Goal: Contribute content: Add original content to the website for others to see

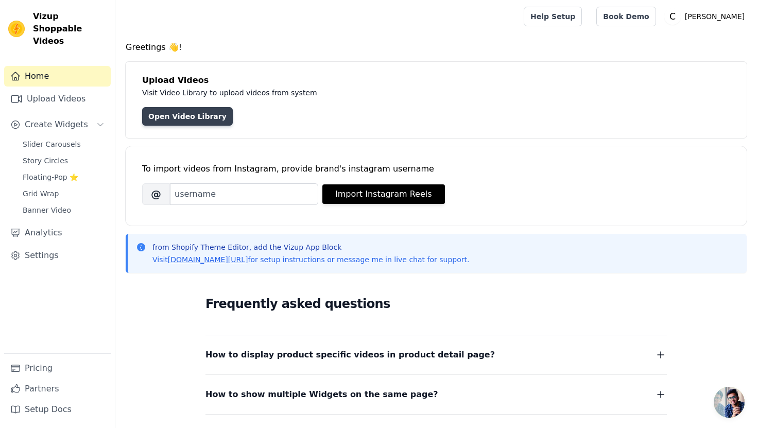
click at [185, 115] on link "Open Video Library" at bounding box center [187, 116] width 91 height 19
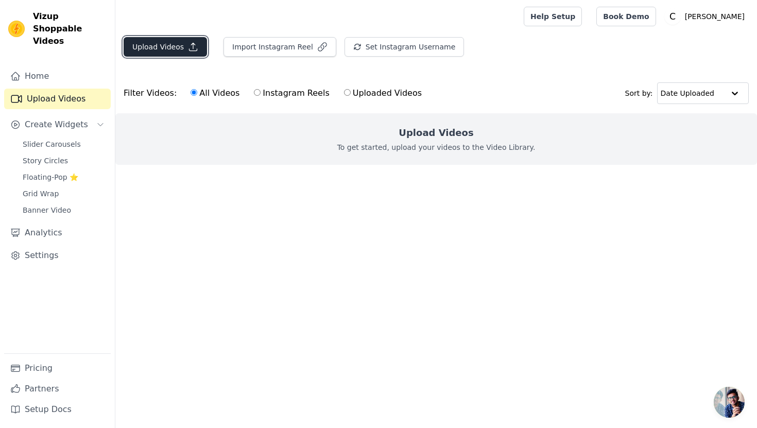
click at [197, 48] on button "Upload Videos" at bounding box center [165, 47] width 83 height 20
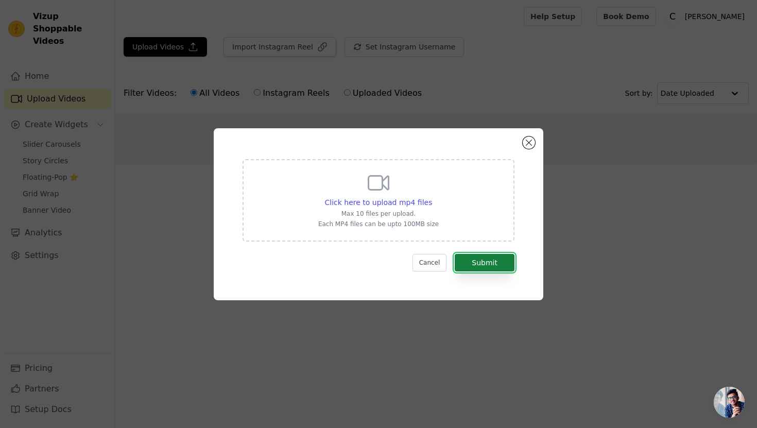
click at [492, 270] on button "Submit" at bounding box center [485, 263] width 60 height 18
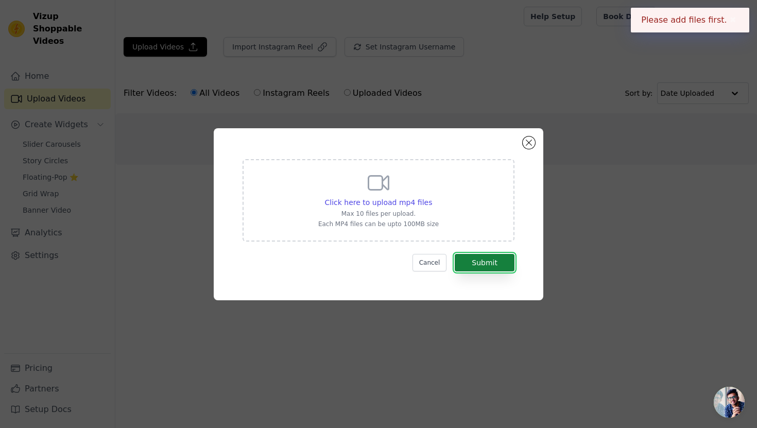
click at [493, 262] on button "Submit" at bounding box center [485, 263] width 60 height 18
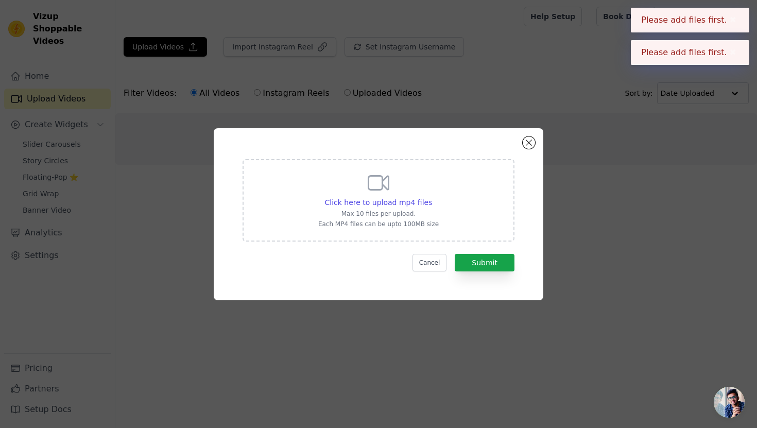
click at [374, 168] on div "Click here to upload mp4 files Max 10 files per upload. Each MP4 files can be u…" at bounding box center [379, 200] width 272 height 82
click at [432, 197] on input "Click here to upload mp4 files Max 10 files per upload. Each MP4 files can be u…" at bounding box center [432, 197] width 1 height 1
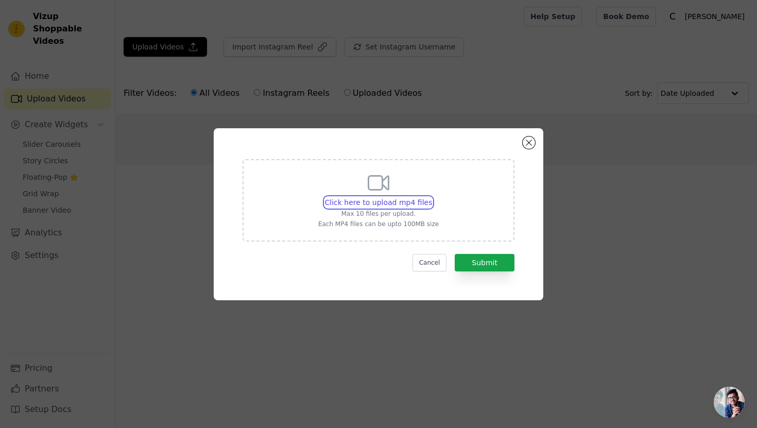
type input "C:\fakepath\[DOMAIN_NAME]_@shoppingwithshelby_1757108156129 (2).mp4"
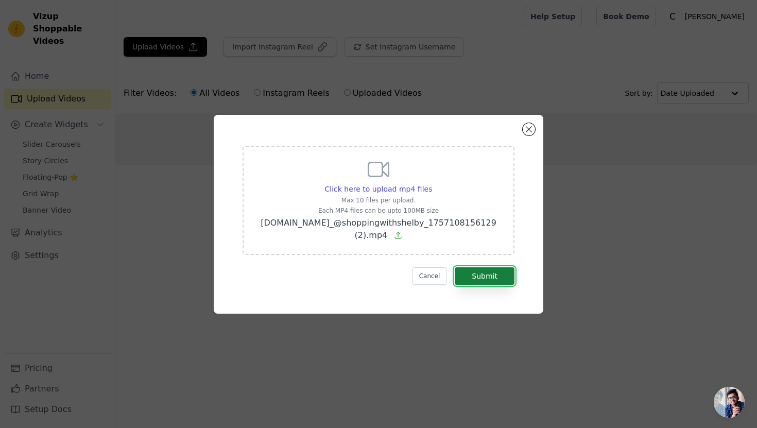
click at [483, 269] on button "Submit" at bounding box center [485, 276] width 60 height 18
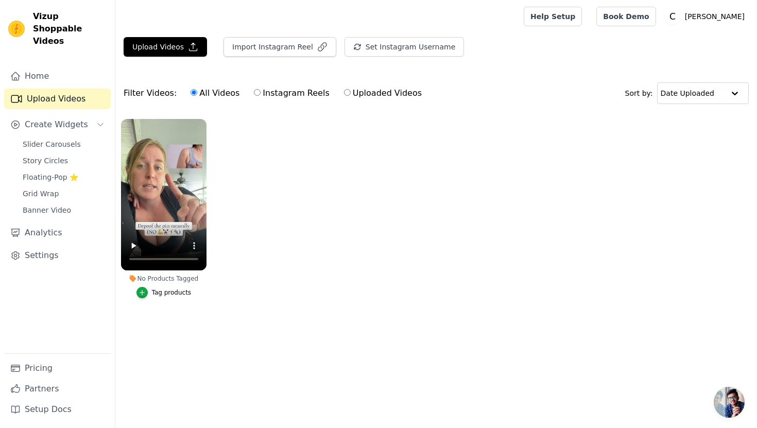
click at [173, 298] on button "Tag products" at bounding box center [163, 292] width 55 height 11
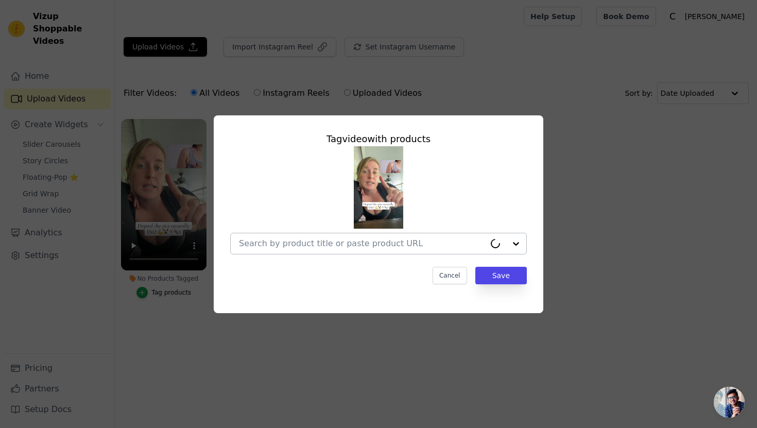
click at [332, 246] on input "No Products Tagged Tag video with products Cancel Save Tag products" at bounding box center [362, 243] width 246 height 10
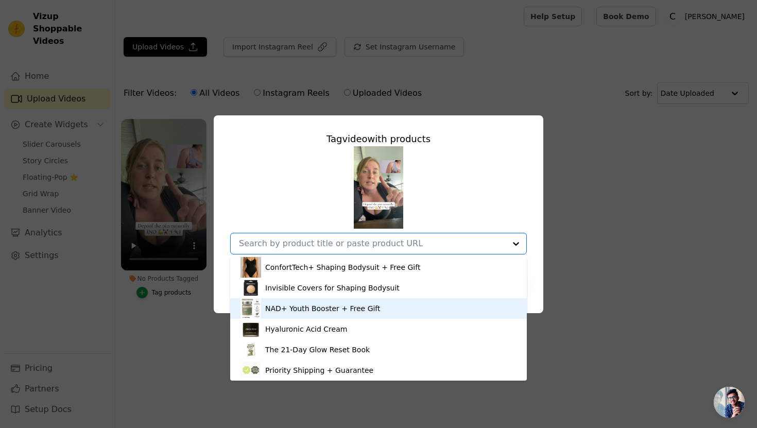
click at [328, 312] on div "NAD+ Youth Booster + Free Gift" at bounding box center [322, 308] width 115 height 10
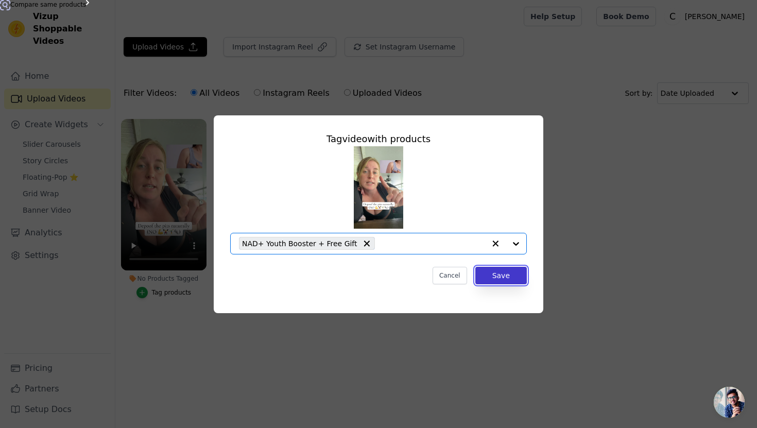
click at [509, 276] on button "Save" at bounding box center [500, 276] width 51 height 18
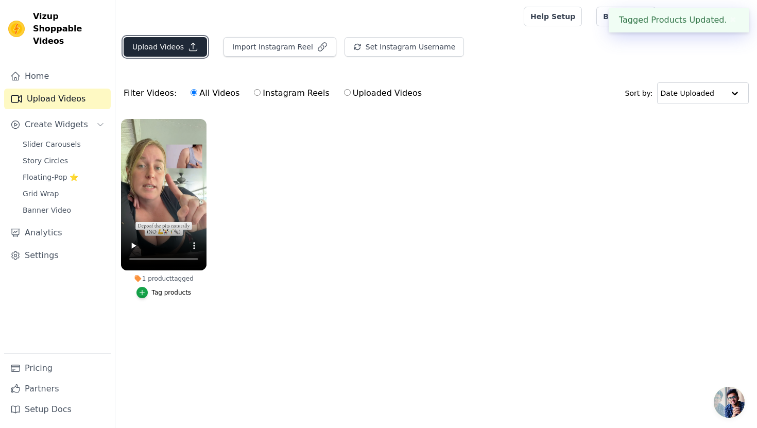
click at [168, 50] on button "Upload Videos" at bounding box center [165, 47] width 83 height 20
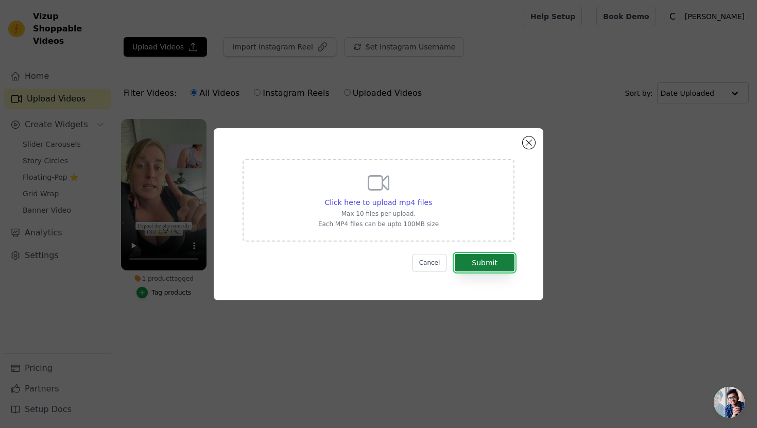
click at [473, 268] on button "Submit" at bounding box center [485, 263] width 60 height 18
click at [421, 203] on span "Click here to upload mp4 files" at bounding box center [379, 202] width 108 height 8
click at [432, 197] on input "Click here to upload mp4 files Max 10 files per upload. Each MP4 files can be u…" at bounding box center [432, 197] width 1 height 1
click at [387, 199] on span "Click here to upload mp4 files" at bounding box center [379, 202] width 108 height 8
click at [432, 197] on input "Click here to upload mp4 files Max 10 files per upload. Each MP4 files can be u…" at bounding box center [432, 197] width 1 height 1
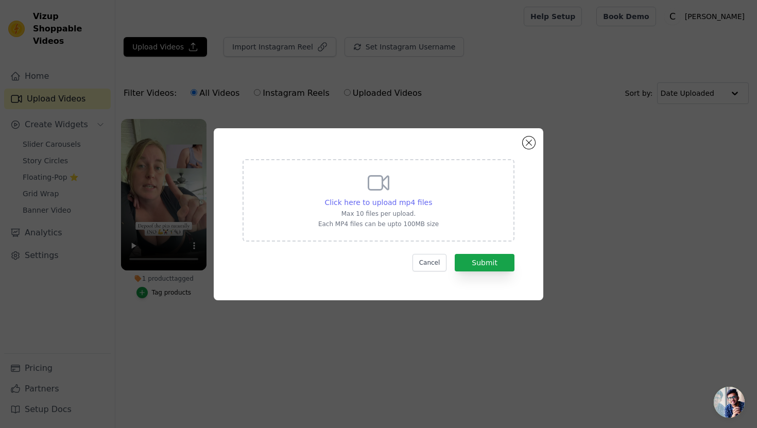
click at [357, 199] on span "Click here to upload mp4 files" at bounding box center [379, 202] width 108 height 8
click at [432, 197] on input "Click here to upload mp4 files Max 10 files per upload. Each MP4 files can be u…" at bounding box center [432, 197] width 1 height 1
click at [428, 263] on button "Cancel" at bounding box center [430, 263] width 35 height 18
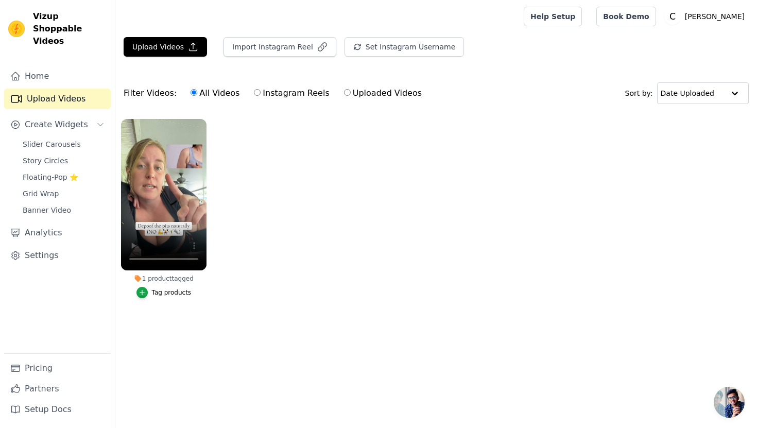
click at [256, 93] on label "Instagram Reels" at bounding box center [291, 93] width 76 height 13
click at [256, 93] on input "Instagram Reels" at bounding box center [257, 92] width 7 height 7
radio input "true"
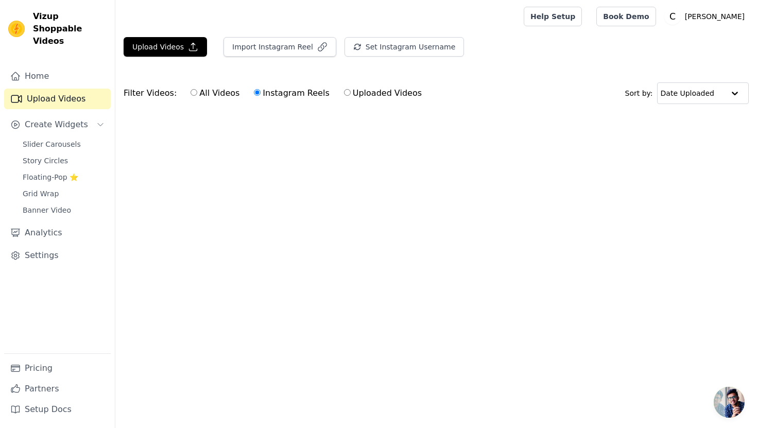
click at [352, 89] on label "Uploaded Videos" at bounding box center [383, 93] width 79 height 13
click at [351, 89] on input "Uploaded Videos" at bounding box center [347, 92] width 7 height 7
radio input "true"
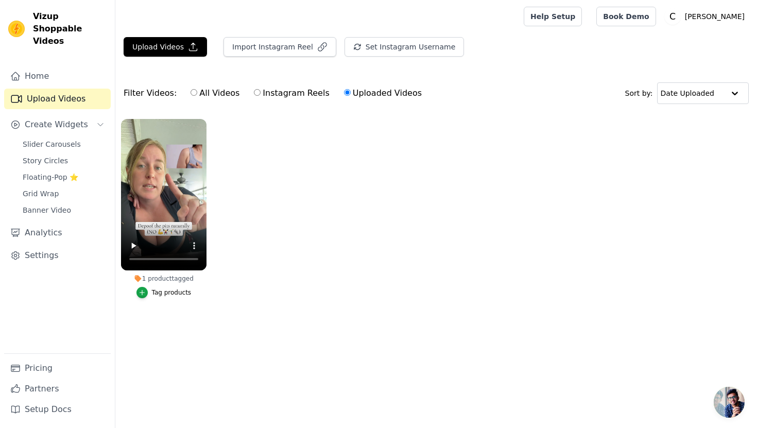
click at [215, 91] on label "All Videos" at bounding box center [215, 93] width 50 height 13
click at [197, 91] on input "All Videos" at bounding box center [194, 92] width 7 height 7
radio input "true"
click at [290, 95] on label "Instagram Reels" at bounding box center [291, 93] width 76 height 13
click at [261, 95] on input "Instagram Reels" at bounding box center [257, 92] width 7 height 7
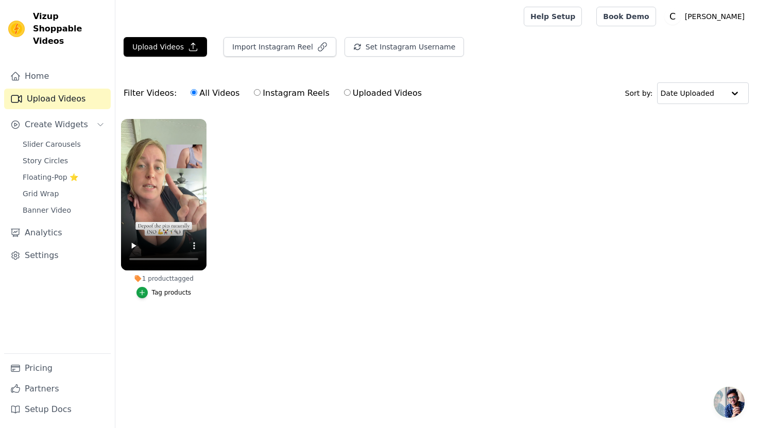
radio input "true"
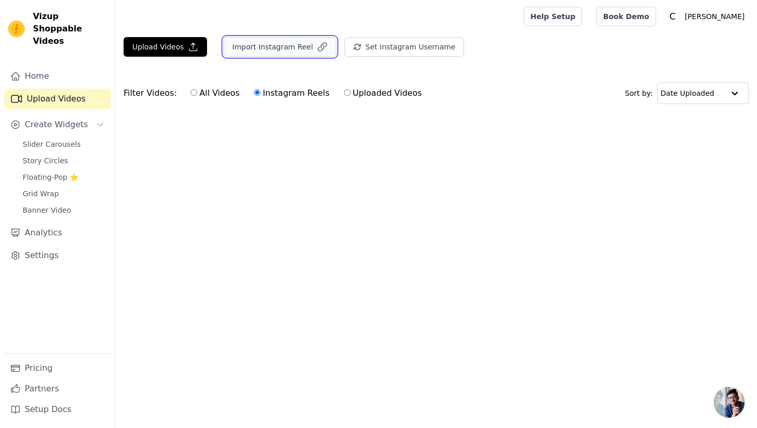
click at [245, 47] on button "Import Instagram Reel" at bounding box center [280, 47] width 113 height 20
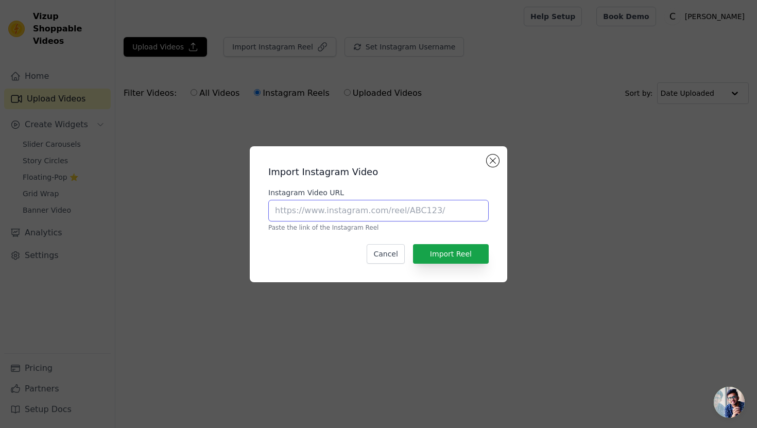
click at [332, 213] on input "Instagram Video URL" at bounding box center [378, 211] width 220 height 22
paste input "https://www.instagram.com/reel/DOQ6DSMgoU4/?utm_source=ig_web_copy_link&igsh=MW…"
type input "https://www.instagram.com/reel/DOQ6DSMgoU4/?utm_source=ig_web_copy_link&igsh=MW…"
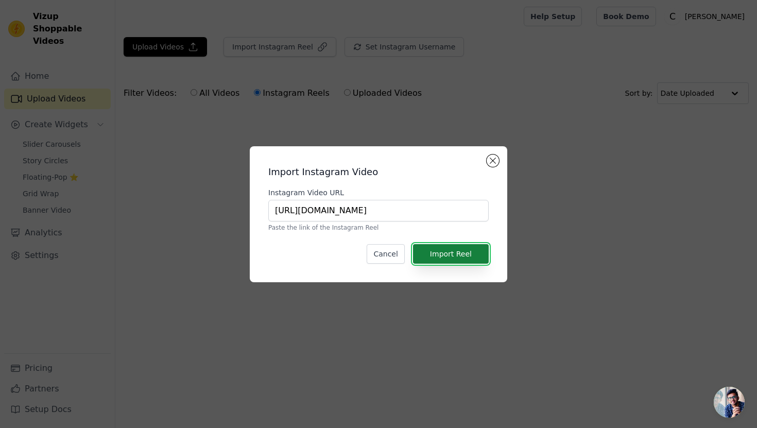
click at [460, 252] on button "Import Reel" at bounding box center [451, 254] width 76 height 20
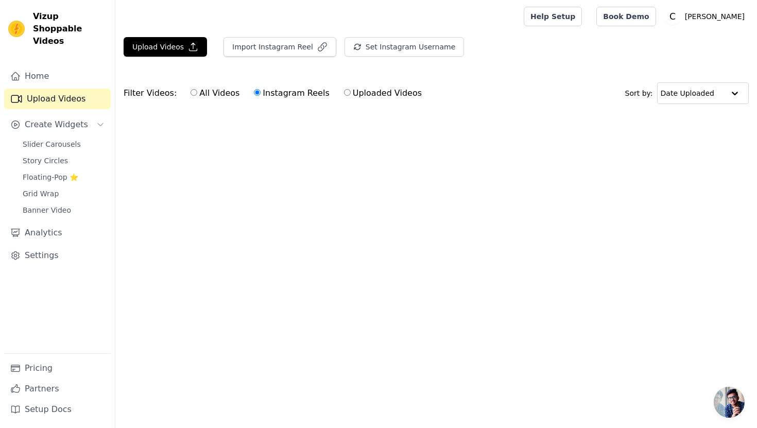
click at [210, 97] on label "All Videos" at bounding box center [215, 93] width 50 height 13
click at [197, 96] on input "All Videos" at bounding box center [194, 92] width 7 height 7
radio input "true"
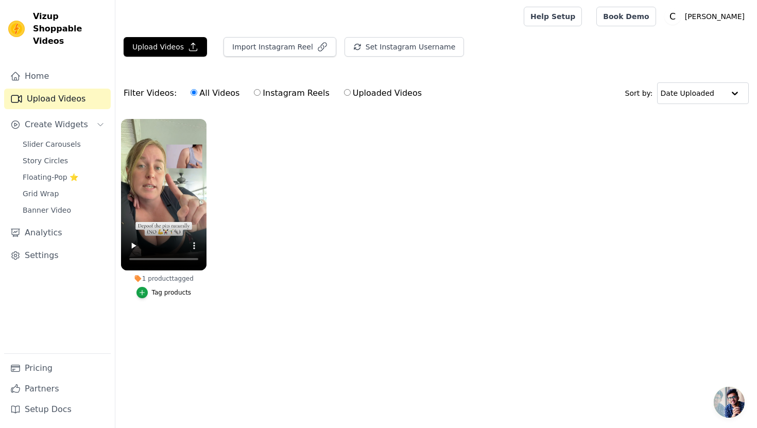
click at [264, 95] on label "Instagram Reels" at bounding box center [291, 93] width 76 height 13
click at [261, 95] on input "Instagram Reels" at bounding box center [257, 92] width 7 height 7
radio input "true"
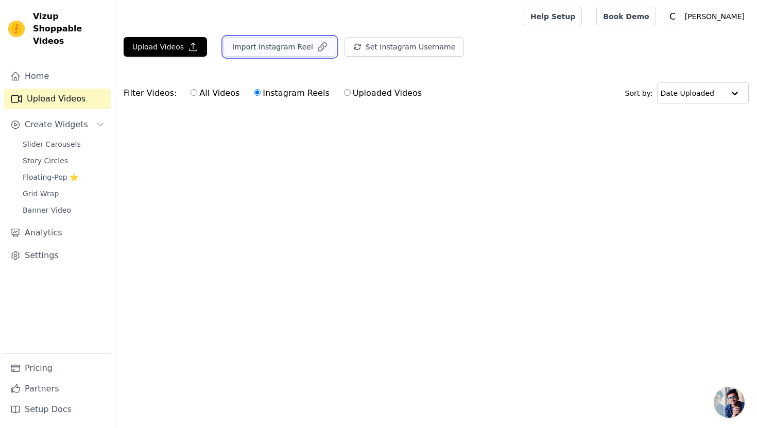
click at [270, 50] on button "Import Instagram Reel" at bounding box center [280, 47] width 113 height 20
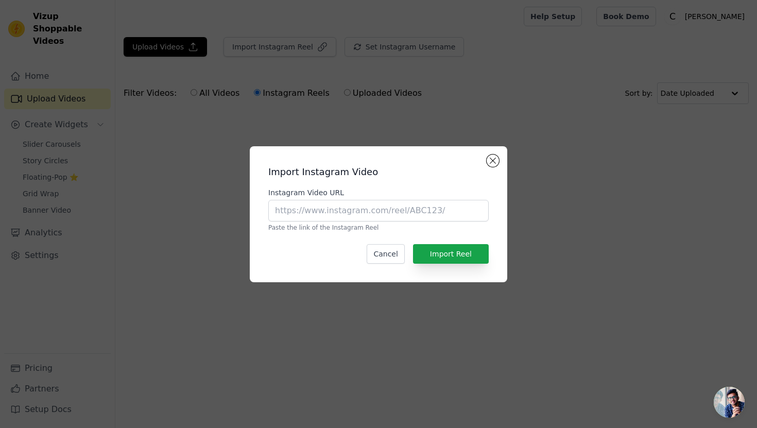
click at [416, 103] on div "Import Instagram Video Instagram Video URL Paste the link of the Instagram Reel…" at bounding box center [378, 214] width 757 height 428
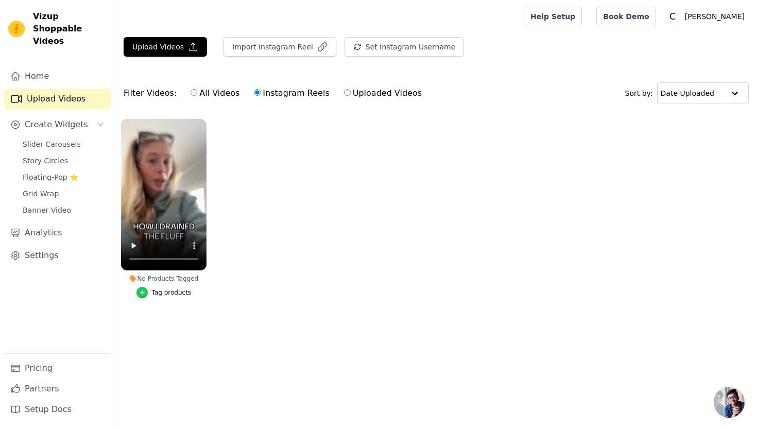
click at [138, 295] on div "button" at bounding box center [141, 292] width 11 height 11
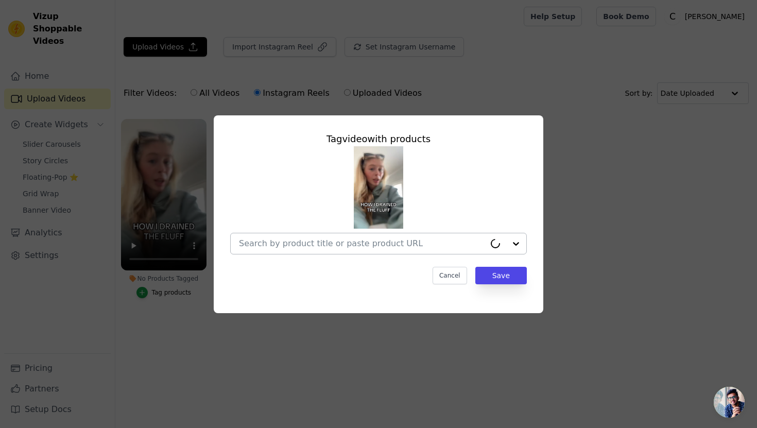
click at [380, 245] on input "No Products Tagged Tag video with products Cancel Save Tag products" at bounding box center [362, 243] width 246 height 10
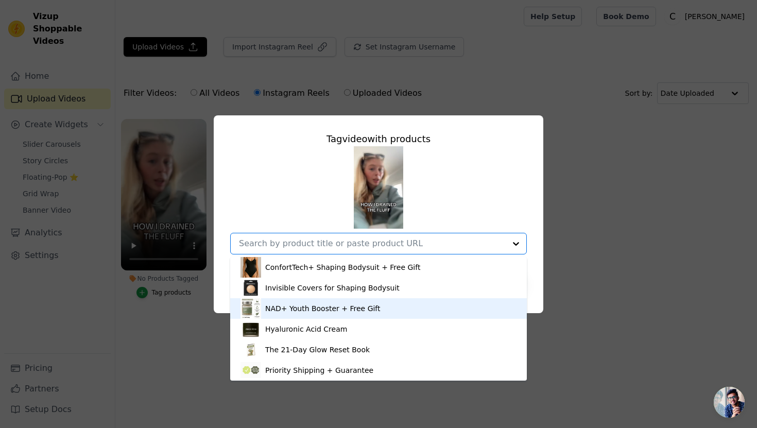
click at [338, 310] on div "NAD+ Youth Booster + Free Gift" at bounding box center [322, 308] width 115 height 10
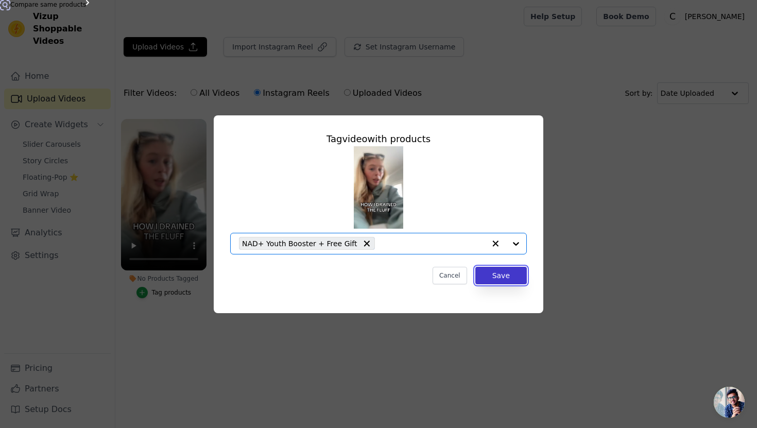
click at [512, 275] on button "Save" at bounding box center [500, 276] width 51 height 18
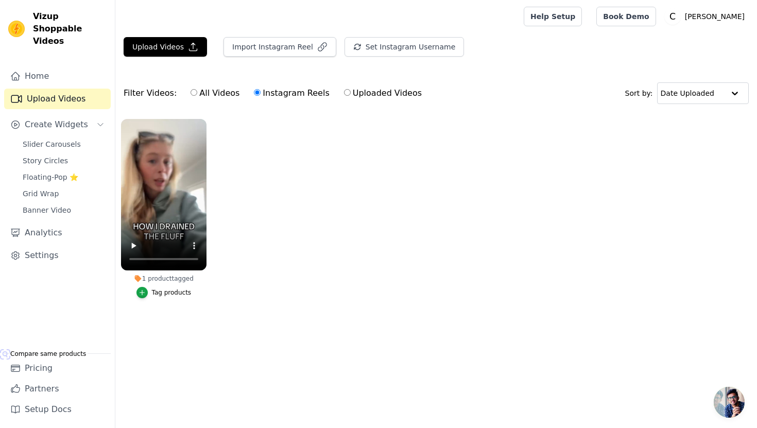
click at [254, 196] on ul "1 product tagged Tag products" at bounding box center [436, 218] width 642 height 211
